Goal: Find specific page/section: Find specific page/section

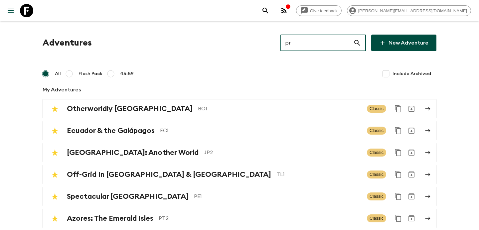
type input "pr1"
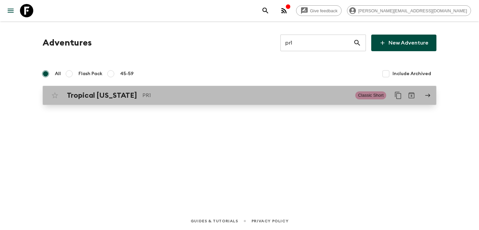
click at [226, 92] on p "PR1" at bounding box center [245, 95] width 207 height 8
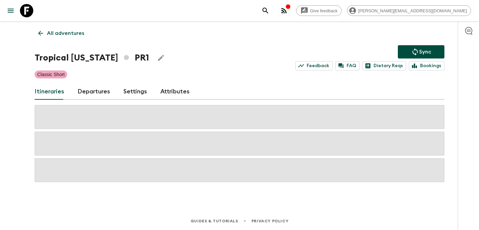
click at [288, 9] on icon "button" at bounding box center [284, 11] width 8 height 8
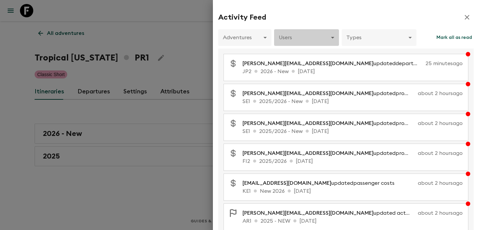
click at [300, 32] on body "Give feedback [PERSON_NAME][EMAIL_ADDRESS][DOMAIN_NAME] All adventures Tropical…" at bounding box center [239, 115] width 479 height 230
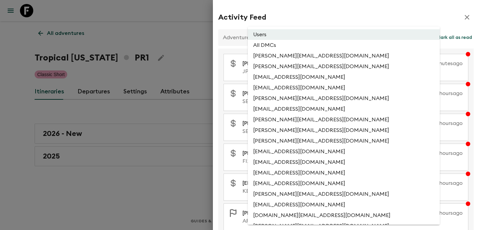
click at [291, 47] on li "All DMCs" at bounding box center [344, 45] width 192 height 11
type input "EXTERNAL_ONLY"
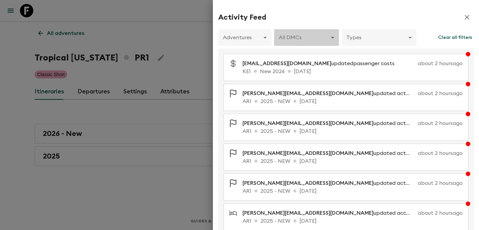
click at [295, 35] on body "Give feedback [PERSON_NAME][EMAIL_ADDRESS][DOMAIN_NAME] All adventures Tropical…" at bounding box center [239, 115] width 479 height 230
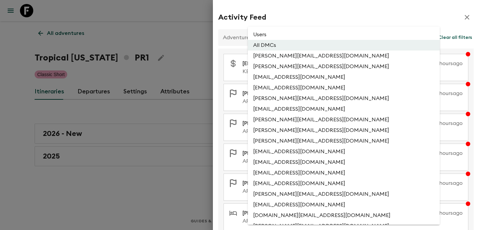
click at [294, 32] on li "Users" at bounding box center [344, 34] width 192 height 11
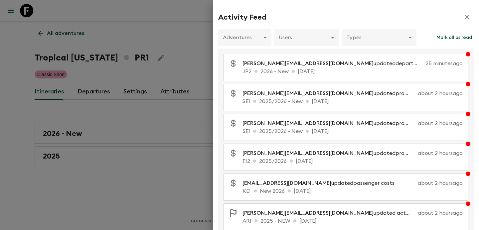
click at [245, 42] on body "Give feedback [PERSON_NAME][EMAIL_ADDRESS][DOMAIN_NAME] All adventures Tropical…" at bounding box center [239, 115] width 479 height 230
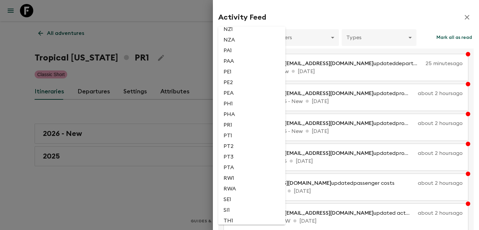
scroll to position [1322, 0]
click at [240, 132] on li "PR1" at bounding box center [251, 126] width 67 height 11
type input "e14d41ed-c030-42d4-b67d-7ed9ebdca83b"
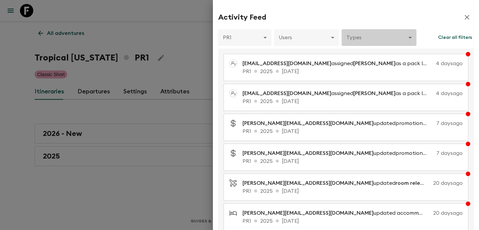
click at [381, 39] on body "Give feedback [PERSON_NAME][EMAIL_ADDRESS][DOMAIN_NAME] All adventures Tropical…" at bounding box center [239, 115] width 479 height 230
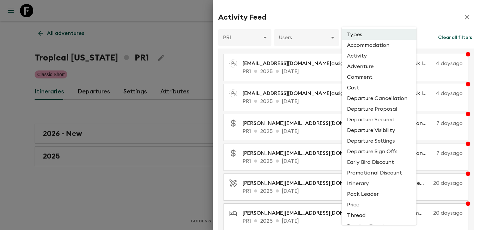
click at [368, 91] on li "Cost" at bounding box center [378, 87] width 75 height 11
type input "COST"
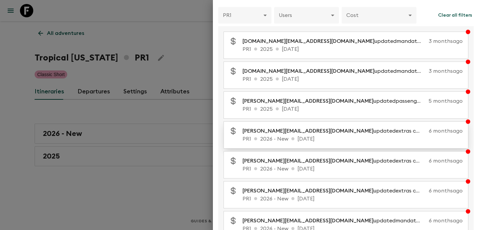
scroll to position [18, 0]
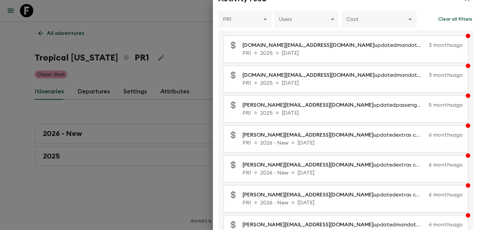
click at [200, 81] on div at bounding box center [239, 115] width 479 height 230
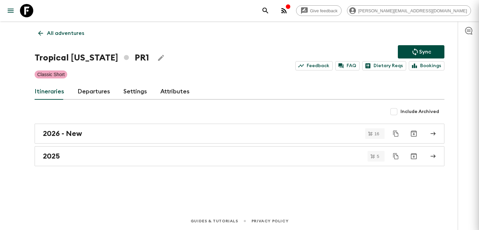
scroll to position [0, 0]
click at [154, 166] on div "All adventures Tropical [US_STATE] PR1 Sync Feedback FAQ Dietary Reqs Bookings …" at bounding box center [239, 107] width 425 height 172
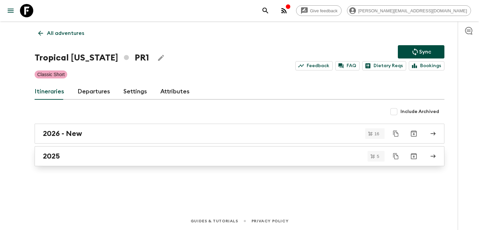
click at [160, 162] on link "2025" at bounding box center [239, 156] width 409 height 20
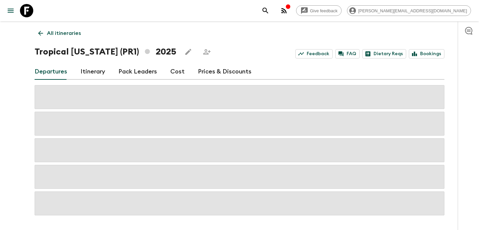
click at [176, 72] on link "Cost" at bounding box center [177, 72] width 14 height 16
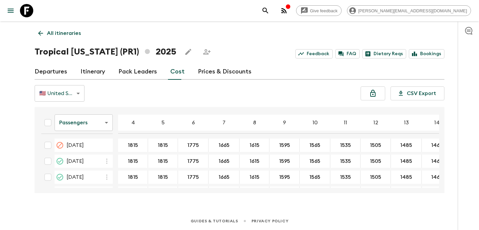
click at [103, 119] on body "Give feedback [PERSON_NAME][EMAIL_ADDRESS][DOMAIN_NAME] All itineraries Tropica…" at bounding box center [239, 115] width 479 height 230
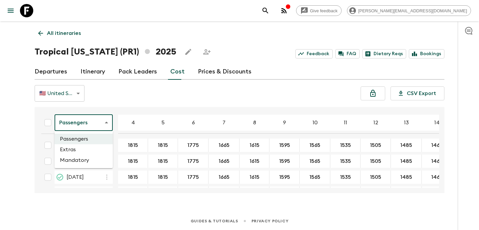
click at [89, 158] on li "Mandatory" at bounding box center [84, 160] width 58 height 11
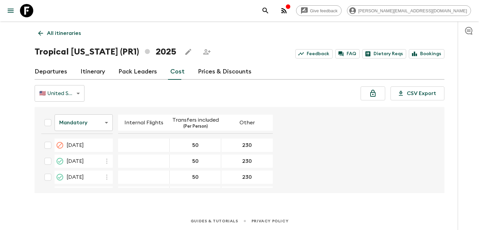
click at [106, 124] on body "Give feedback [PERSON_NAME][EMAIL_ADDRESS][DOMAIN_NAME] All itineraries Tropica…" at bounding box center [239, 115] width 479 height 230
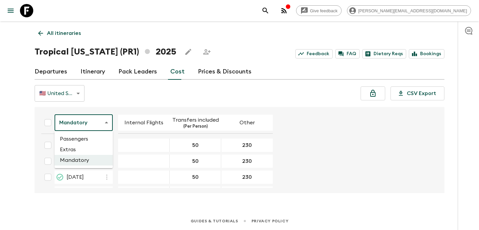
click at [92, 141] on li "Passengers" at bounding box center [84, 139] width 58 height 11
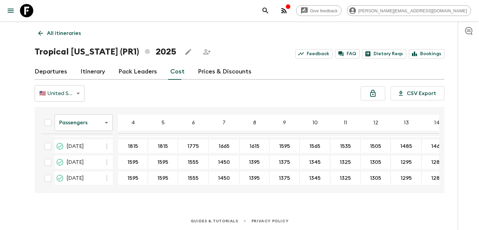
scroll to position [129, 0]
